Goal: Information Seeking & Learning: Learn about a topic

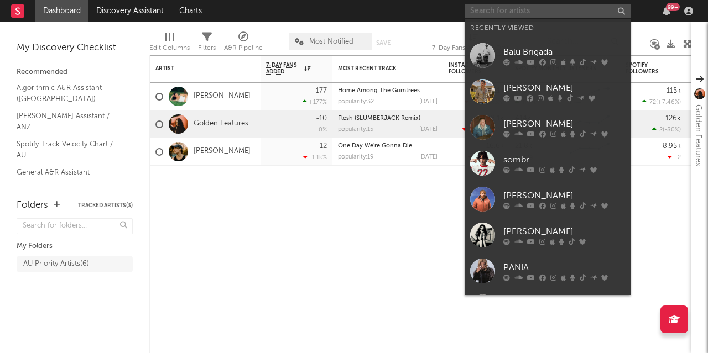
click at [548, 13] on input "text" at bounding box center [548, 11] width 166 height 14
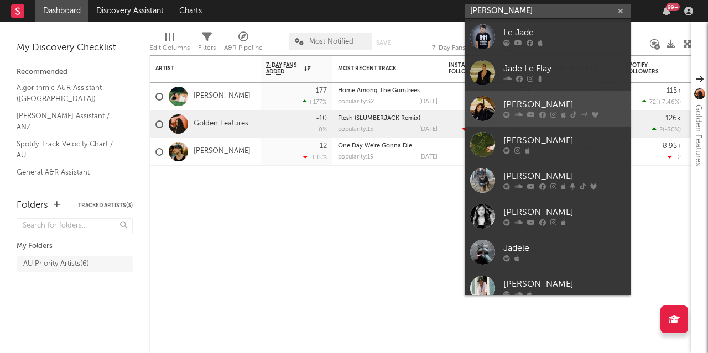
type input "[PERSON_NAME]"
click at [528, 100] on div "[PERSON_NAME]" at bounding box center [564, 104] width 122 height 13
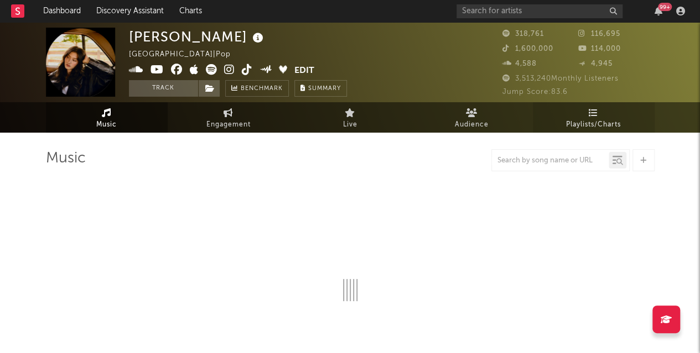
click at [599, 126] on span "Playlists/Charts" at bounding box center [593, 124] width 55 height 13
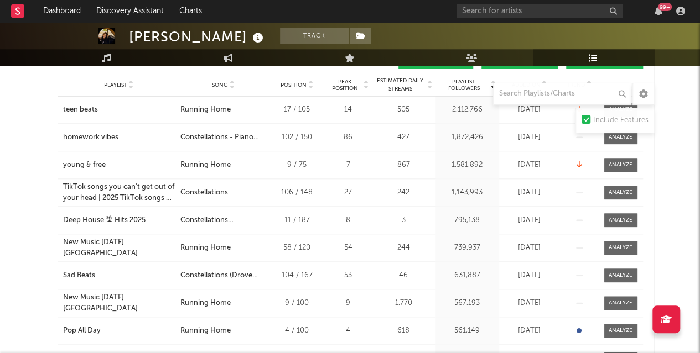
scroll to position [441, 0]
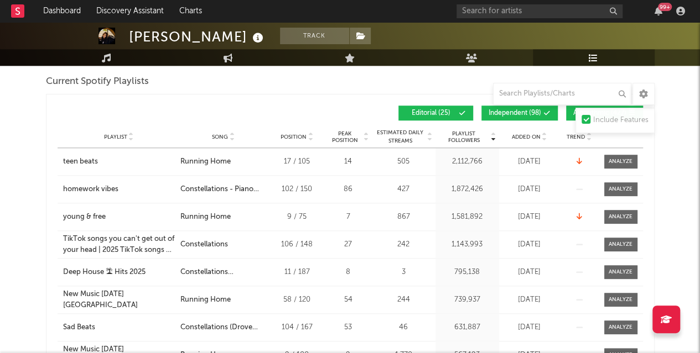
click at [522, 134] on span "Added On" at bounding box center [526, 137] width 29 height 7
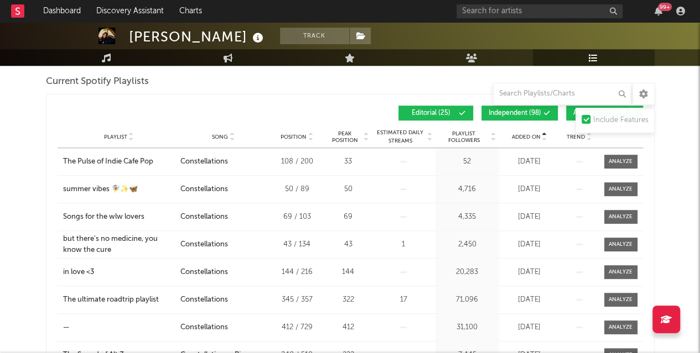
click at [523, 136] on span "Added On" at bounding box center [526, 137] width 29 height 7
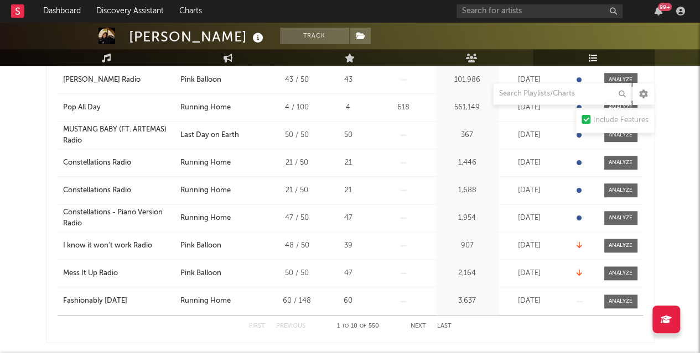
scroll to position [555, 0]
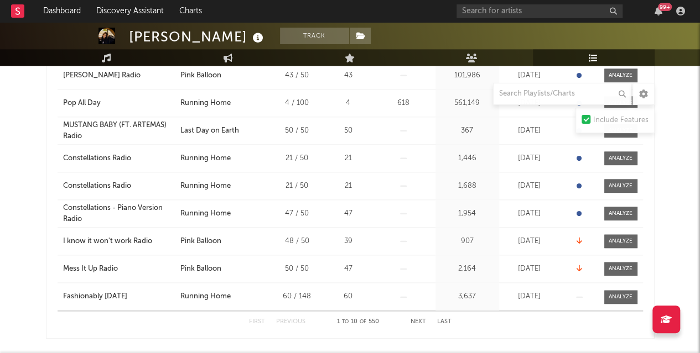
click at [425, 319] on button "Next" at bounding box center [417, 322] width 15 height 6
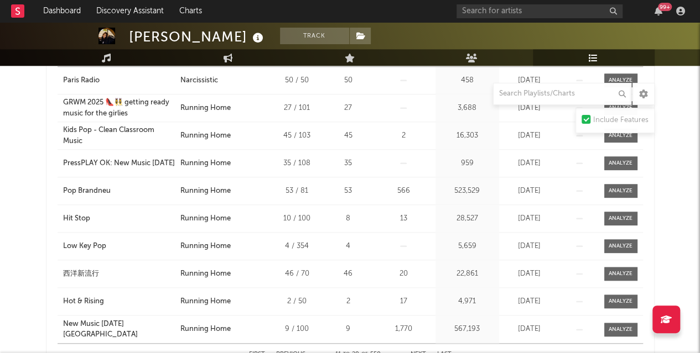
scroll to position [593, 0]
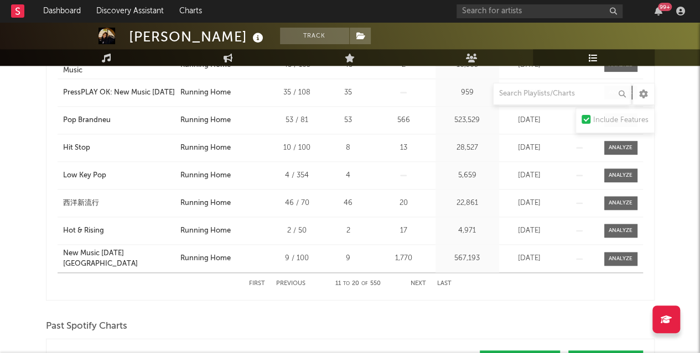
click at [426, 282] on div "First Previous 11 to 20 of 550 Next Last" at bounding box center [350, 284] width 202 height 22
click at [414, 284] on button "Next" at bounding box center [417, 284] width 15 height 6
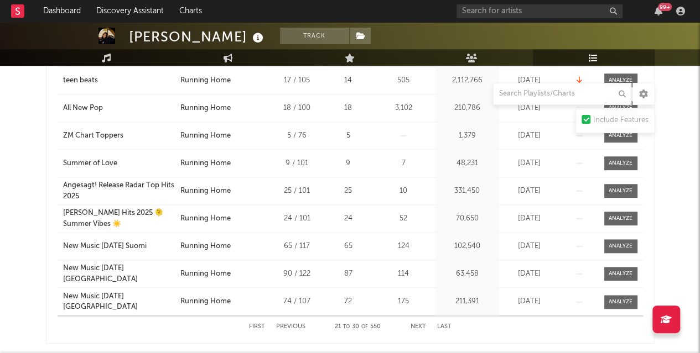
scroll to position [550, 0]
click at [415, 325] on button "Next" at bounding box center [417, 327] width 15 height 6
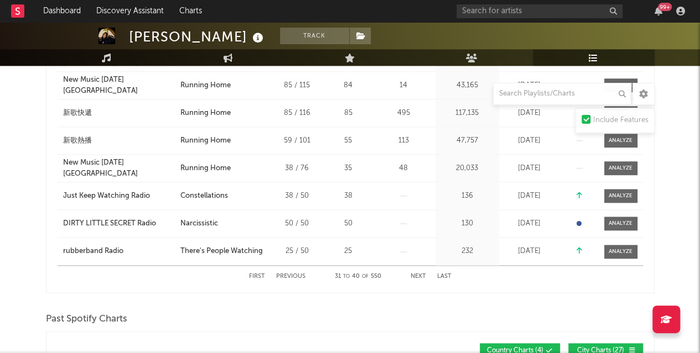
scroll to position [601, 0]
click at [423, 275] on button "Next" at bounding box center [417, 276] width 15 height 6
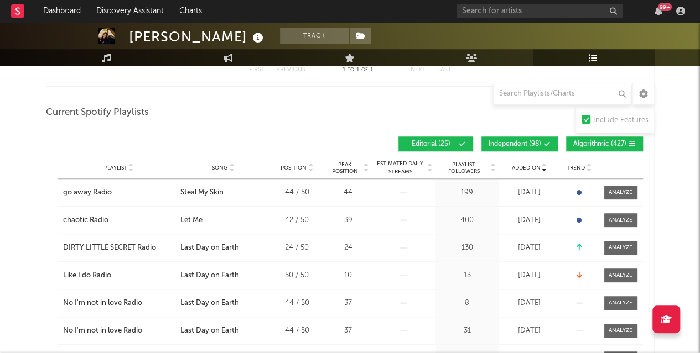
scroll to position [409, 0]
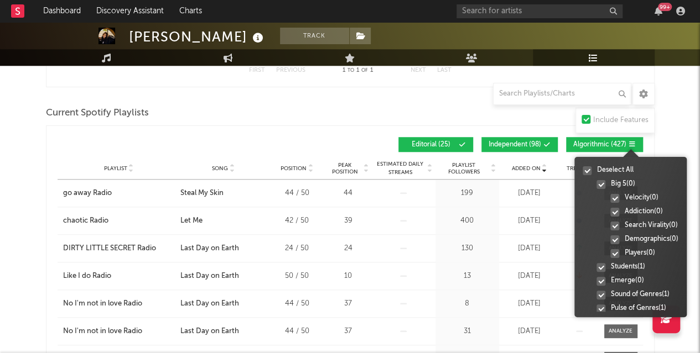
click at [633, 142] on icon at bounding box center [632, 144] width 7 height 7
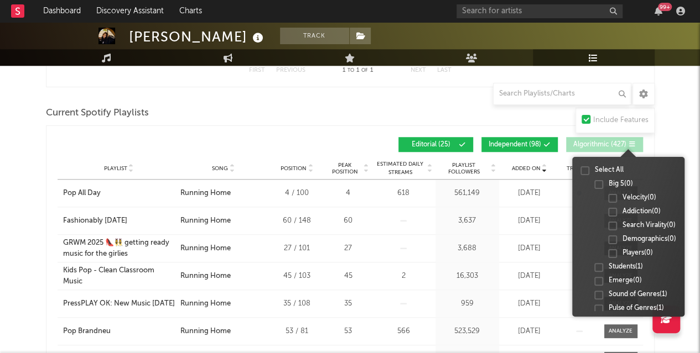
click at [633, 142] on icon at bounding box center [632, 144] width 7 height 7
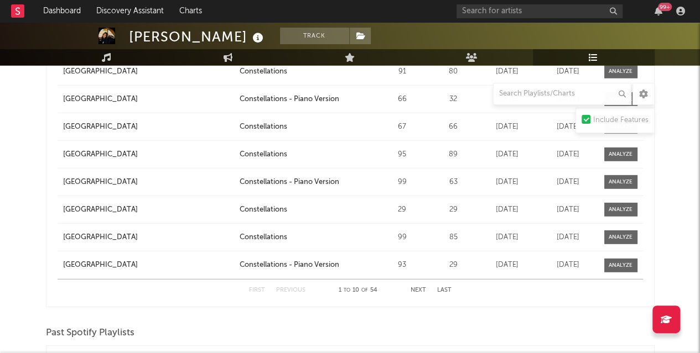
scroll to position [1366, 0]
click at [414, 288] on button "Next" at bounding box center [417, 290] width 15 height 6
